Goal: Find specific page/section: Find specific page/section

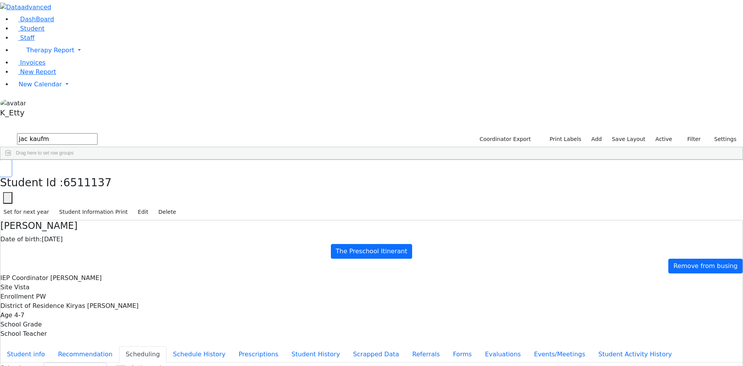
click at [11, 160] on button "button" at bounding box center [5, 168] width 11 height 16
click at [23, 41] on span "Staff" at bounding box center [27, 37] width 14 height 7
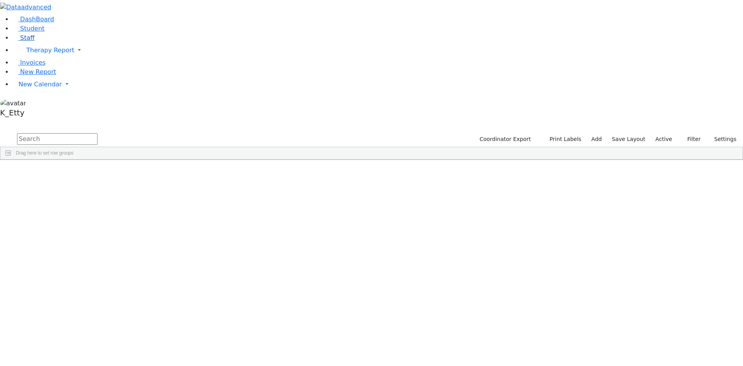
click at [34, 41] on link "Staff" at bounding box center [23, 37] width 22 height 7
click at [98, 133] on input "text" at bounding box center [57, 139] width 81 height 12
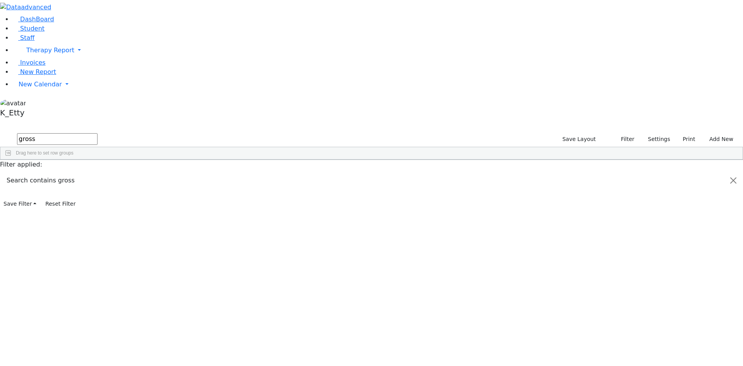
click at [364, 194] on div "[EMAIL_ADDRESS][DOMAIN_NAME]" at bounding box center [341, 199] width 46 height 11
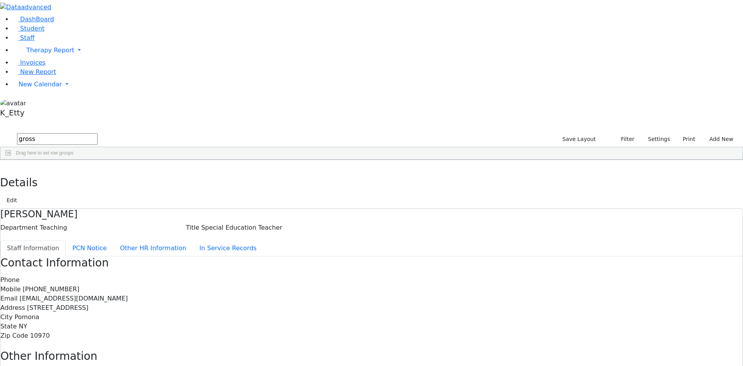
click at [89, 304] on span "[STREET_ADDRESS]" at bounding box center [58, 307] width 62 height 7
click at [11, 160] on button "button" at bounding box center [5, 168] width 11 height 16
drag, startPoint x: 153, startPoint y: 31, endPoint x: 63, endPoint y: 27, distance: 89.5
click at [63, 27] on div "DashBoard Student Staff Therapy Report Student Old Calendar Report K_Etty" at bounding box center [371, 247] width 743 height 494
type input "g"
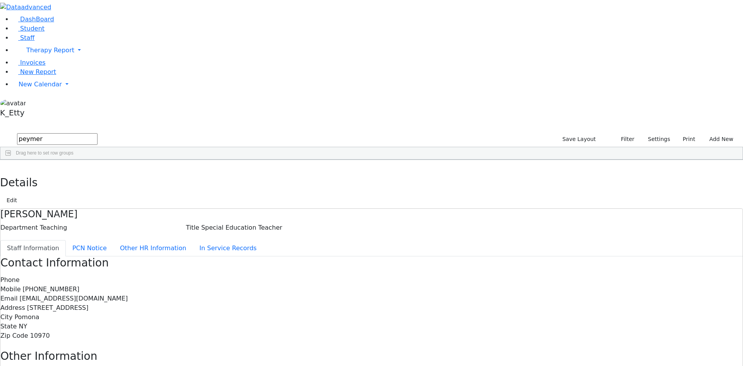
type input "peymer"
click at [226, 172] on div "Teaching" at bounding box center [204, 177] width 46 height 11
drag, startPoint x: 150, startPoint y: 11, endPoint x: 156, endPoint y: 13, distance: 6.6
click at [11, 160] on button "button" at bounding box center [5, 168] width 11 height 16
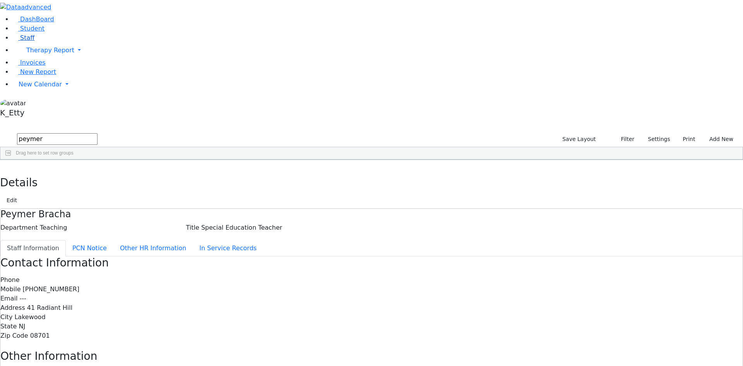
click at [34, 41] on link "Staff" at bounding box center [23, 37] width 22 height 7
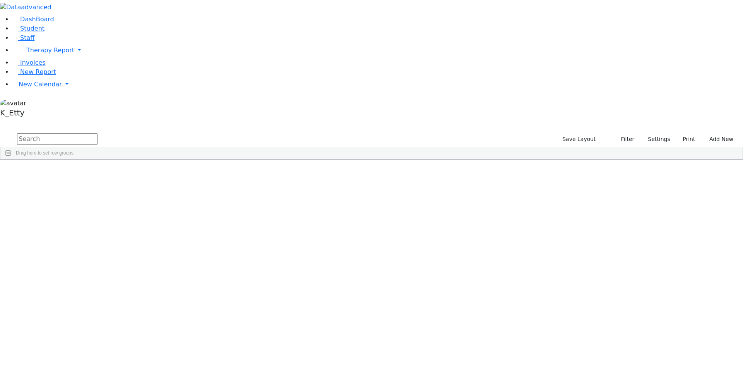
click at [181, 194] on div "1:1 Aide" at bounding box center [158, 199] width 46 height 11
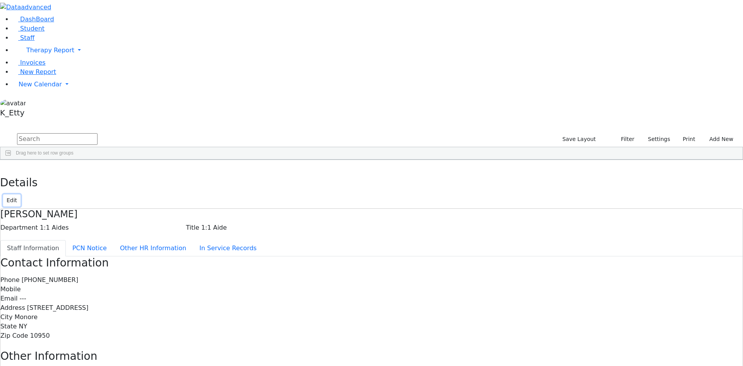
click at [21, 194] on button "Edit" at bounding box center [11, 200] width 17 height 12
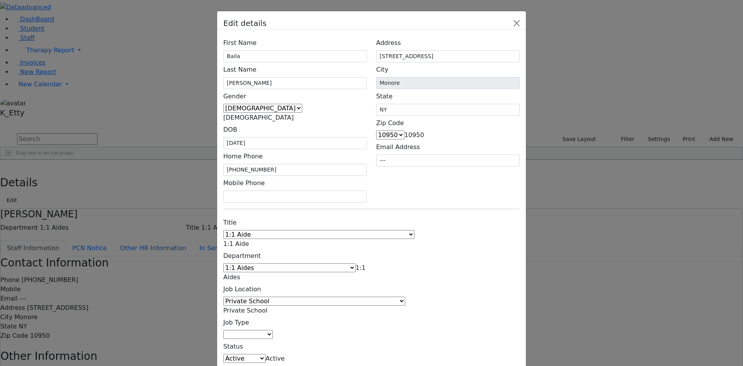
click at [267, 307] on span "Private School" at bounding box center [245, 310] width 44 height 7
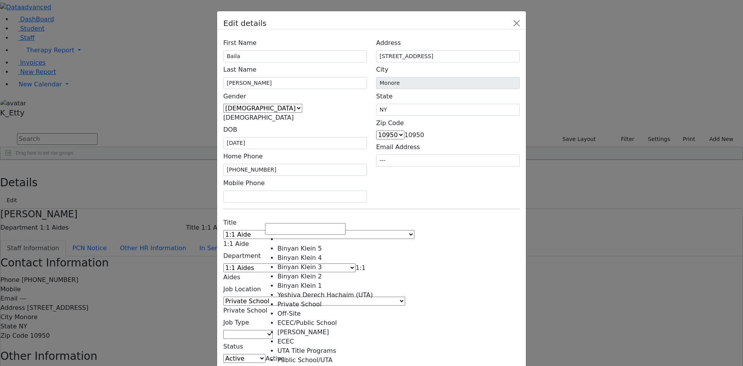
click at [453, 240] on div "Title 1:1 Aide Administrator Assistant Principal BCBA Community Liaison Coordin…" at bounding box center [372, 302] width 306 height 175
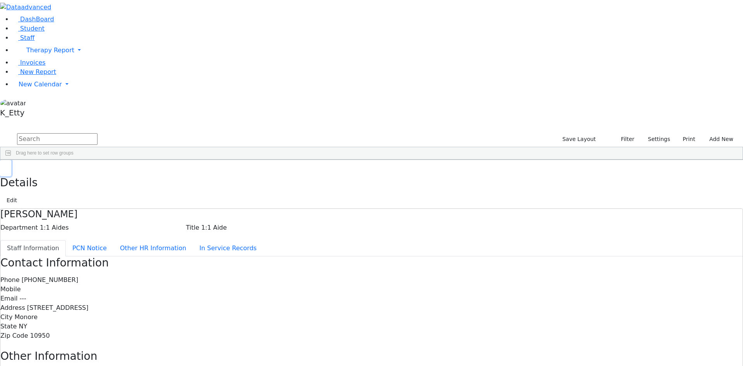
drag, startPoint x: 151, startPoint y: 12, endPoint x: 163, endPoint y: 11, distance: 12.0
click at [11, 160] on button "button" at bounding box center [5, 168] width 11 height 16
drag, startPoint x: 165, startPoint y: 24, endPoint x: 174, endPoint y: 24, distance: 8.9
click at [98, 133] on input "text" at bounding box center [57, 139] width 81 height 12
click at [135, 172] on div "Yenty" at bounding box center [112, 177] width 46 height 11
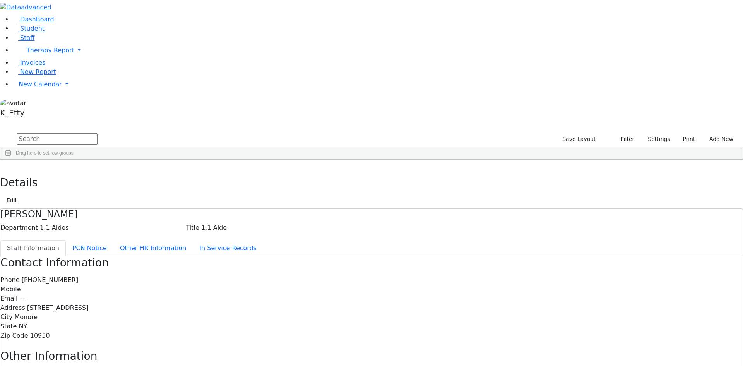
click at [135, 183] on div "[PERSON_NAME]" at bounding box center [112, 188] width 46 height 11
click at [181, 183] on div "1:1 Aide" at bounding box center [158, 188] width 46 height 11
click at [181, 194] on div "1:1 Aide" at bounding box center [158, 199] width 46 height 11
